Goal: Task Accomplishment & Management: Complete application form

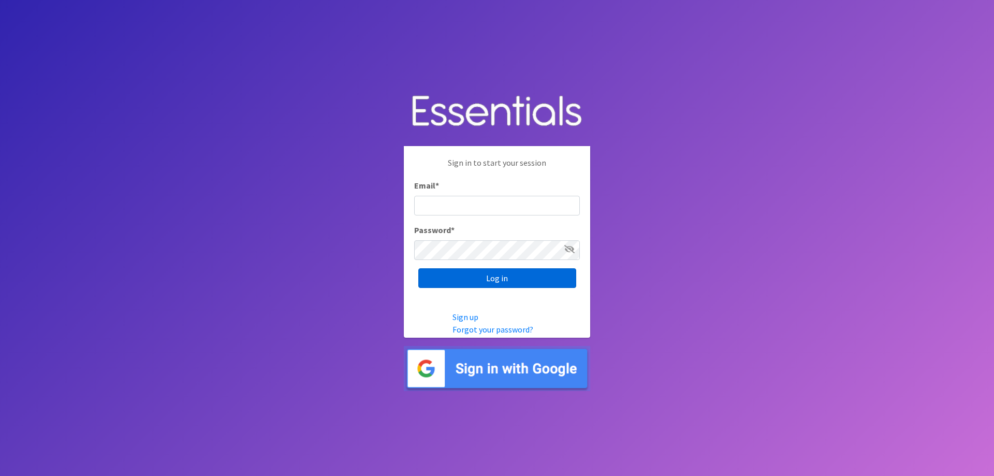
type input "[EMAIL_ADDRESS][DOMAIN_NAME]"
click at [512, 279] on input "Log in" at bounding box center [497, 278] width 158 height 20
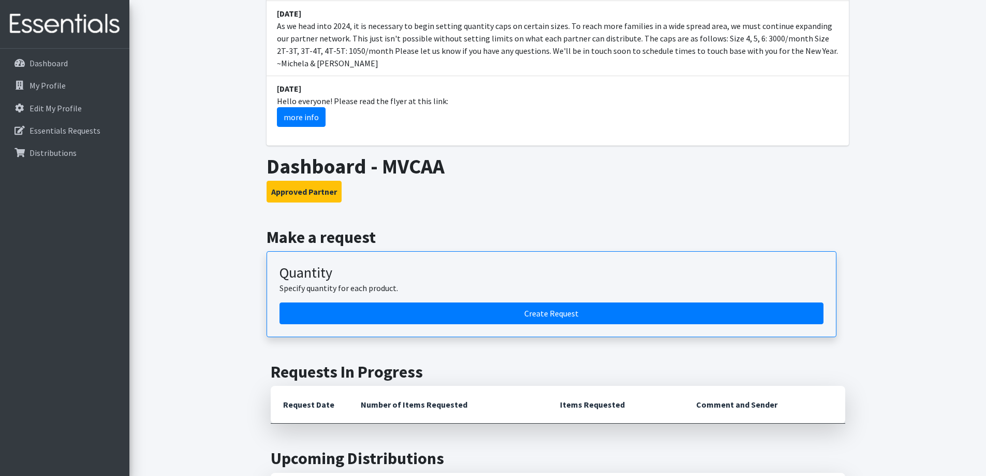
scroll to position [518, 0]
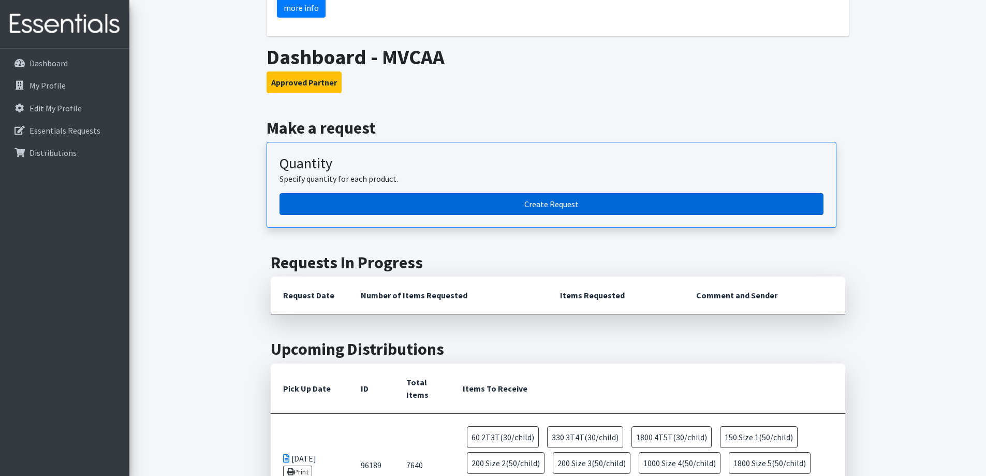
click at [492, 193] on link "Create Request" at bounding box center [551, 204] width 544 height 22
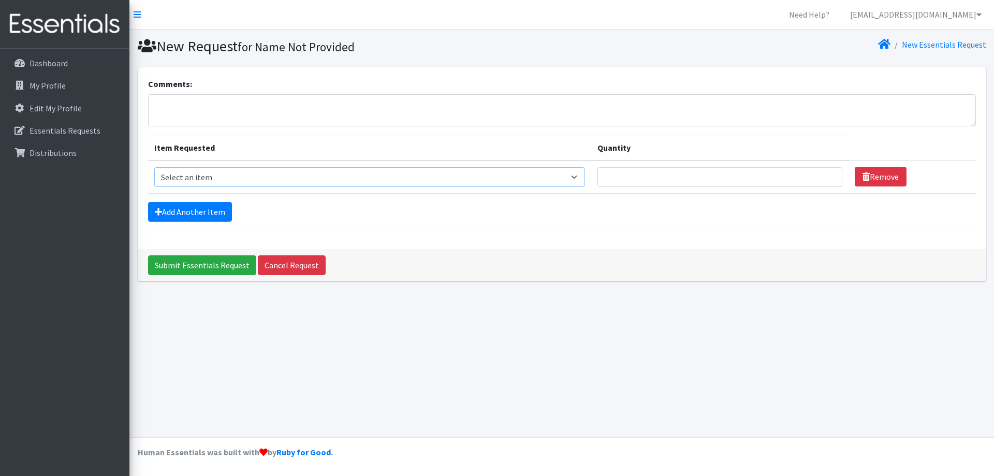
click at [268, 183] on select "Select an item 2T3T(30/child) 3T4T(30/child) 4T5T(30/child) Cloth Diaper Kit (s…" at bounding box center [369, 177] width 431 height 20
select select "15170"
click at [154, 167] on select "Select an item 2T3T(30/child) 3T4T(30/child) 4T5T(30/child) Cloth Diaper Kit (s…" at bounding box center [369, 177] width 431 height 20
click at [646, 177] on input "Quantity" at bounding box center [719, 177] width 245 height 20
click at [583, 176] on select "Select an item 2T3T(30/child) 3T4T(30/child) 4T5T(30/child) Cloth Diaper Kit (s…" at bounding box center [369, 177] width 431 height 20
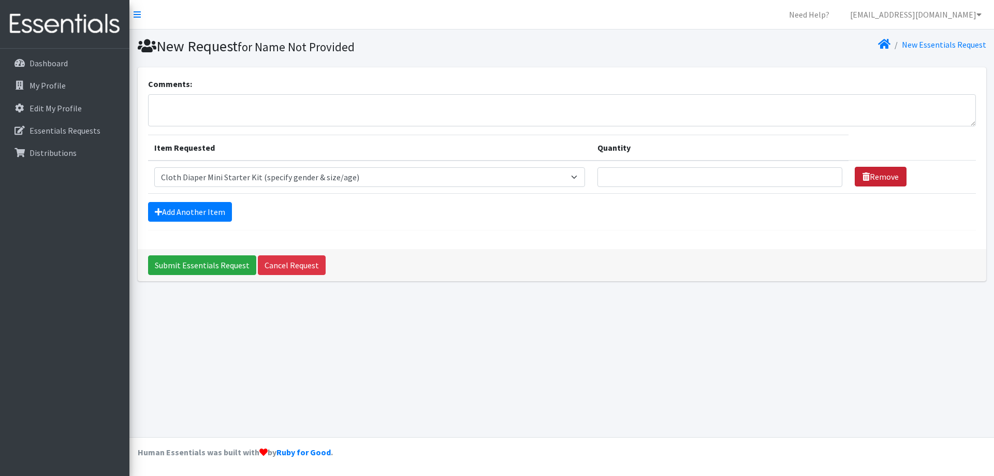
click at [885, 169] on link "Remove" at bounding box center [881, 177] width 52 height 20
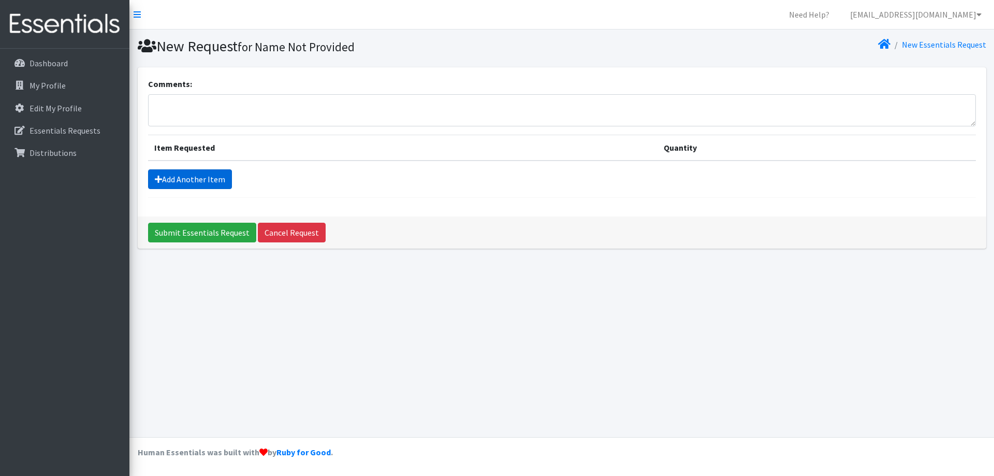
click at [210, 176] on link "Add Another Item" at bounding box center [190, 179] width 84 height 20
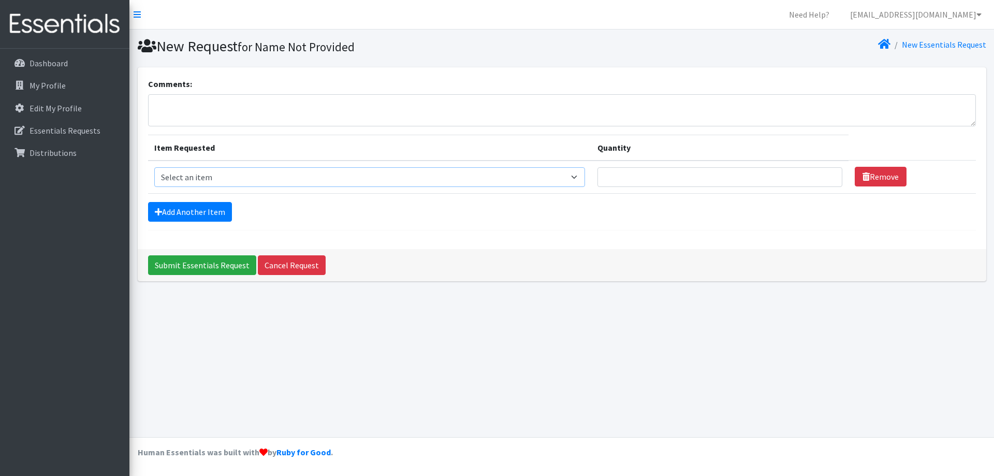
click at [210, 176] on select "Select an item 2T3T(30/child) 3T4T(30/child) 4T5T(30/child) Cloth Diaper Kit (s…" at bounding box center [369, 177] width 431 height 20
click at [719, 340] on div "New Request for Name Not Provided New Essentials Request Comments: Item Request…" at bounding box center [561, 233] width 864 height 407
